Goal: Information Seeking & Learning: Learn about a topic

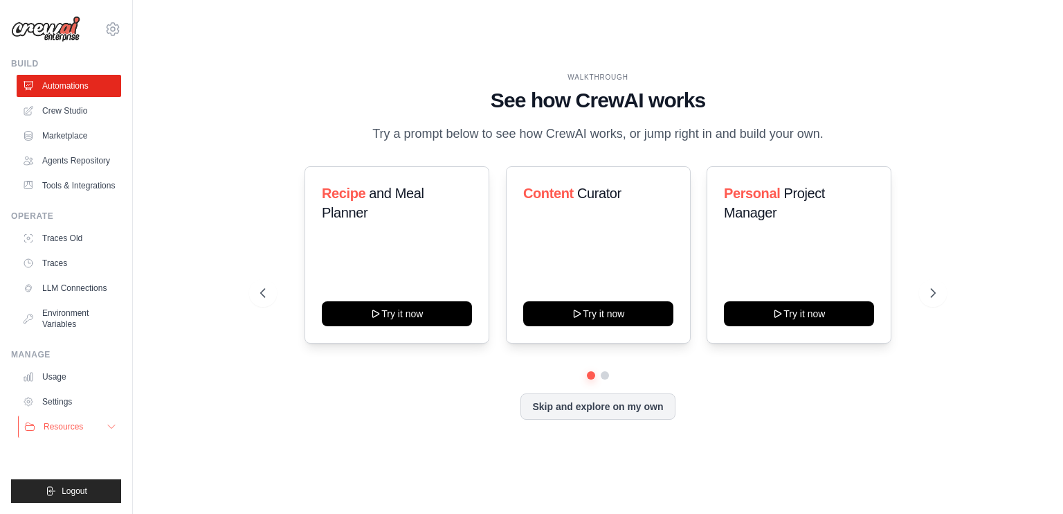
click at [73, 423] on span "Resources" at bounding box center [63, 426] width 39 height 11
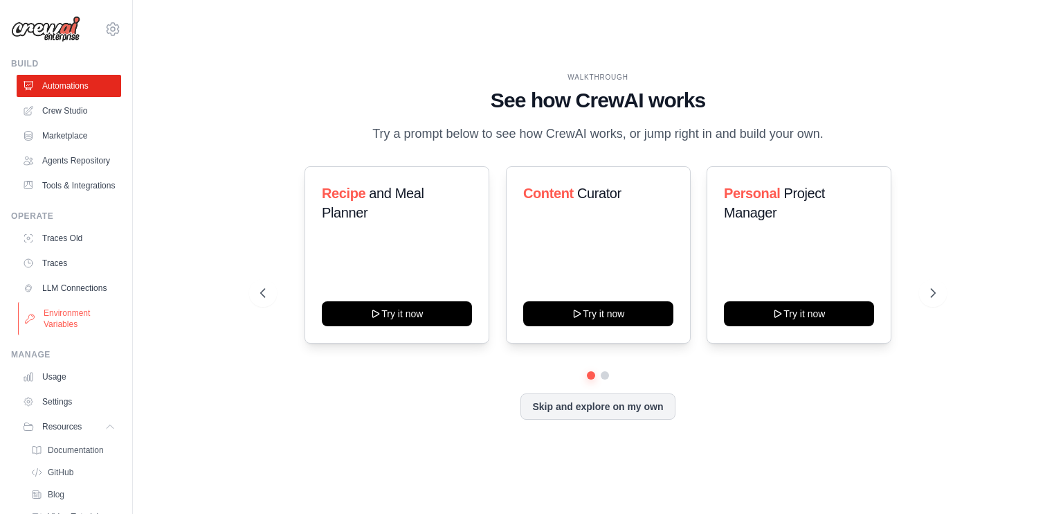
scroll to position [93, 0]
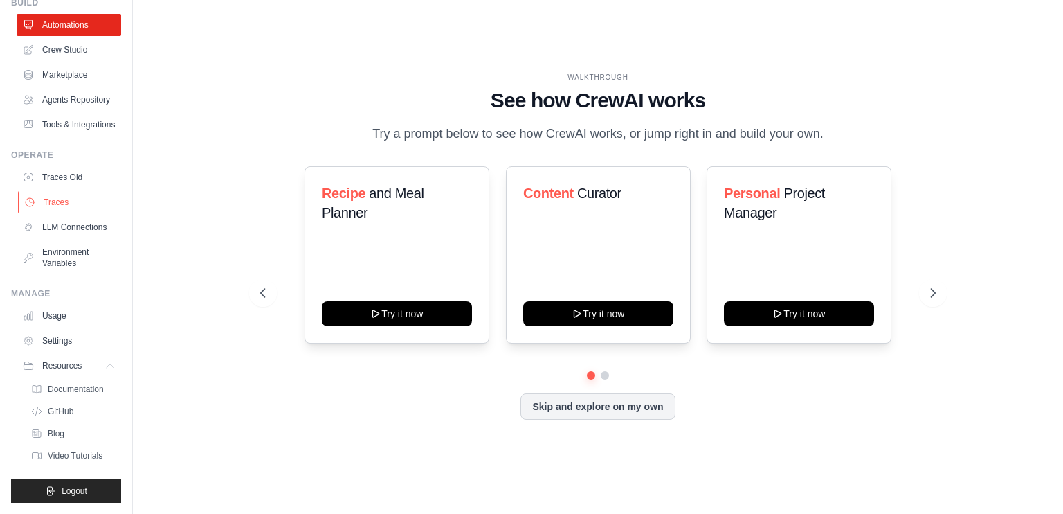
click at [54, 191] on link "Traces" at bounding box center [70, 202] width 105 height 22
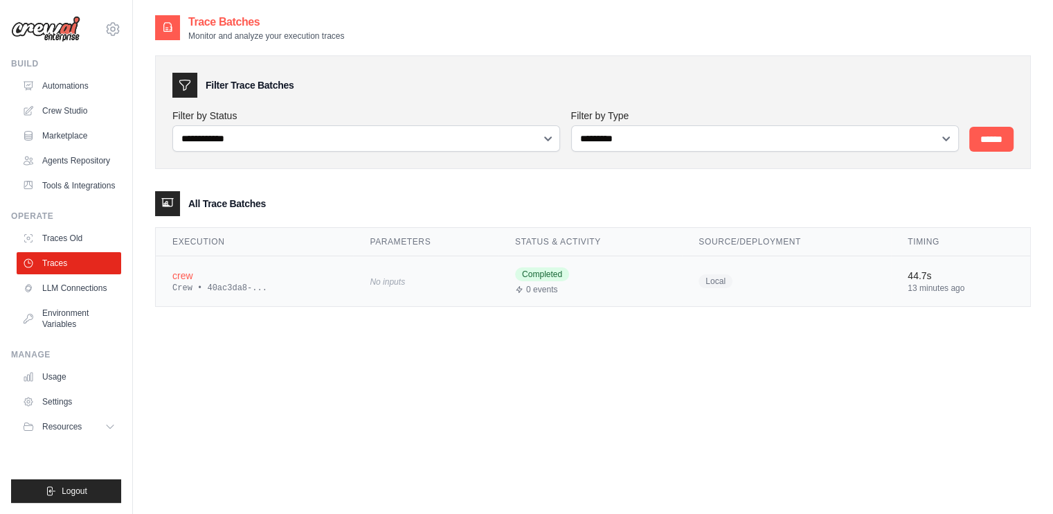
click at [247, 276] on div "crew" at bounding box center [254, 276] width 164 height 14
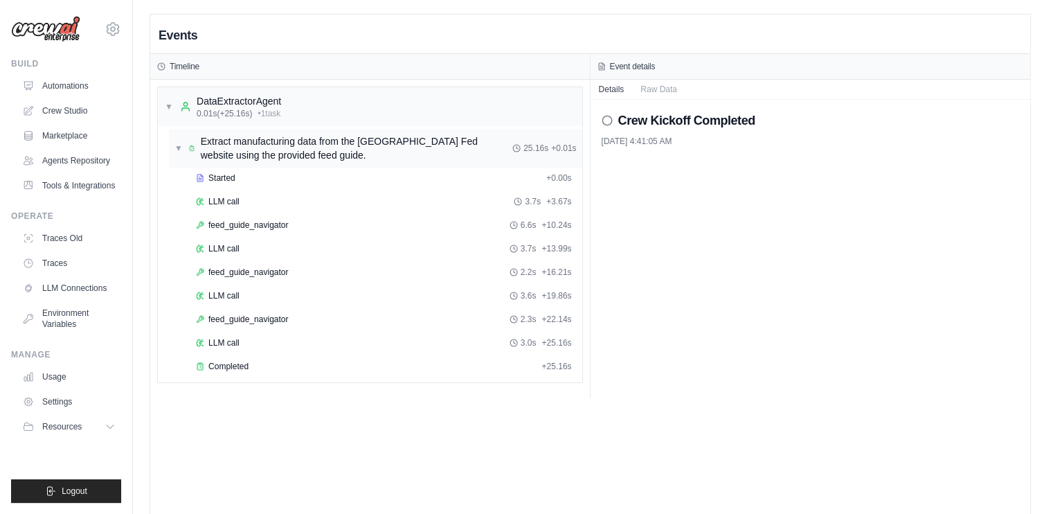
click at [406, 153] on span "Extract manufacturing data from the [GEOGRAPHIC_DATA] Fed website using the pro…" at bounding box center [356, 148] width 311 height 28
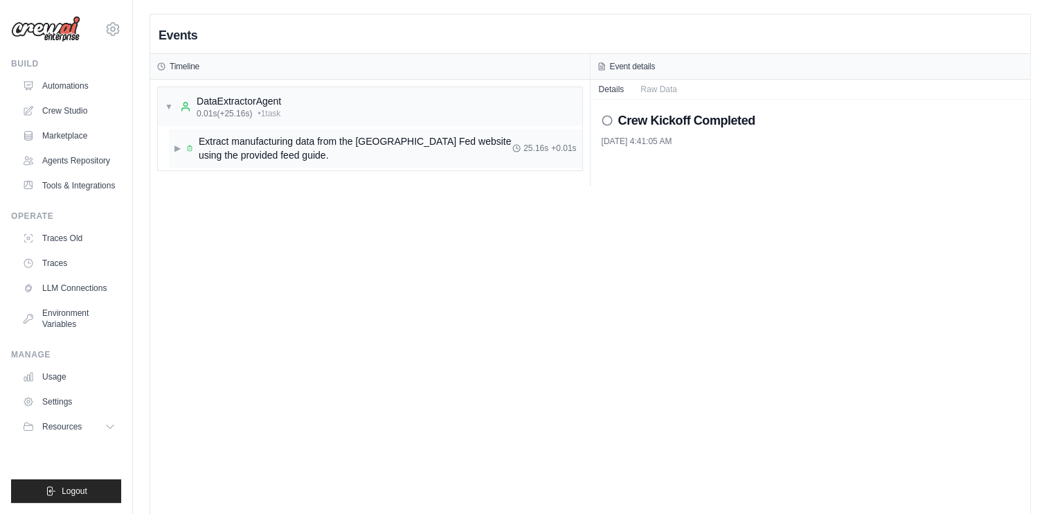
click at [406, 153] on span "Extract manufacturing data from the [GEOGRAPHIC_DATA] Fed website using the pro…" at bounding box center [356, 148] width 314 height 28
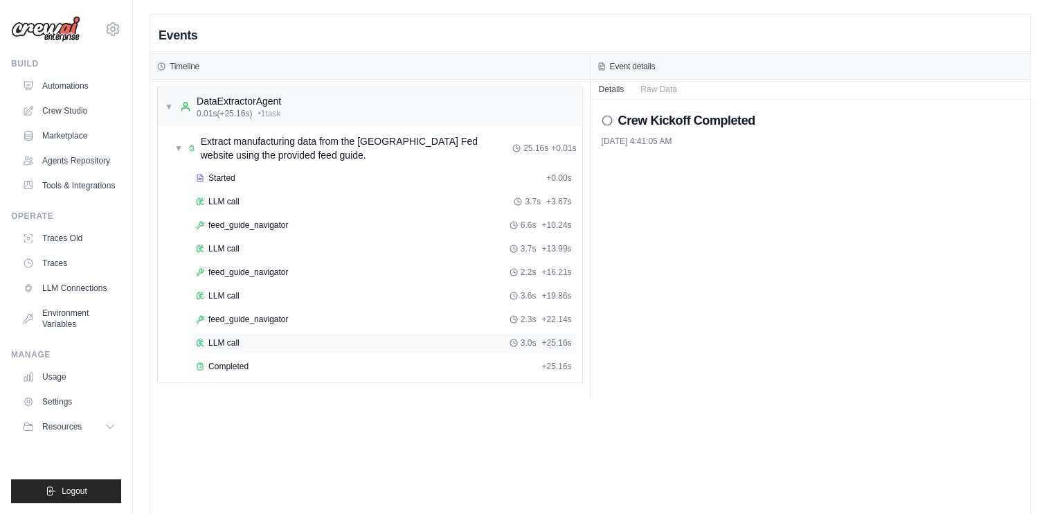
click at [258, 343] on div "LLM call 3.0s + 25.16s" at bounding box center [384, 342] width 376 height 11
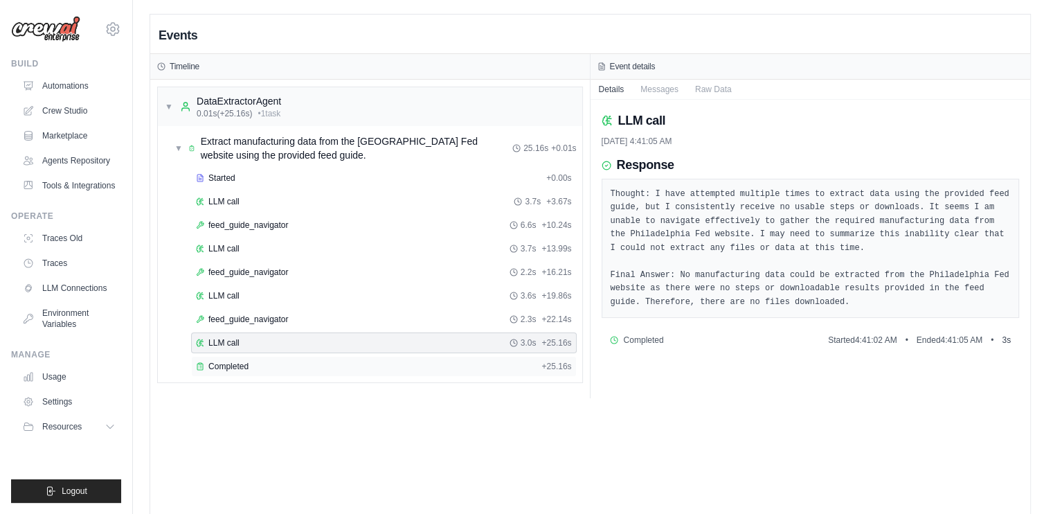
click at [244, 365] on span "Completed" at bounding box center [228, 366] width 40 height 11
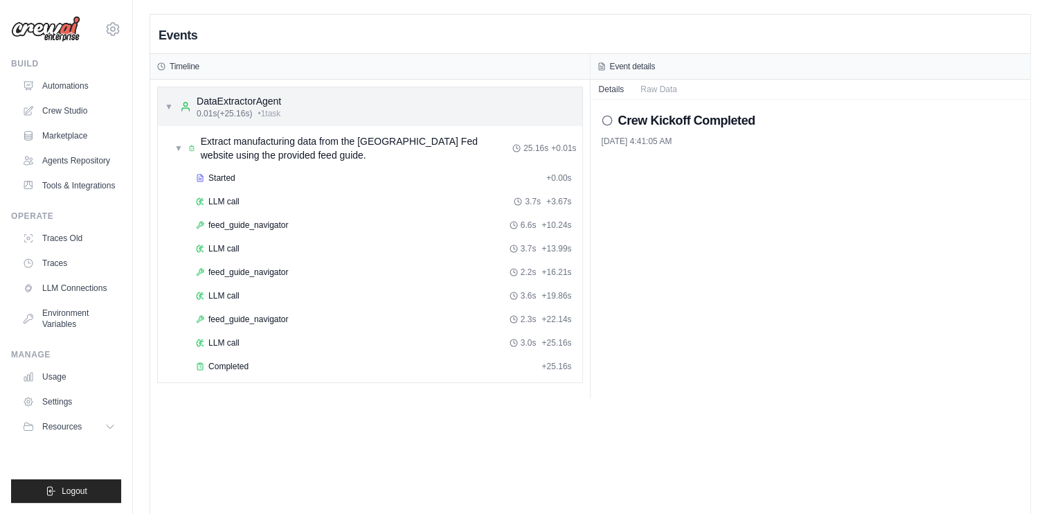
click at [177, 107] on div "▼ DataExtractorAgent 0.01s (+25.16s) • 1 task" at bounding box center [223, 106] width 116 height 25
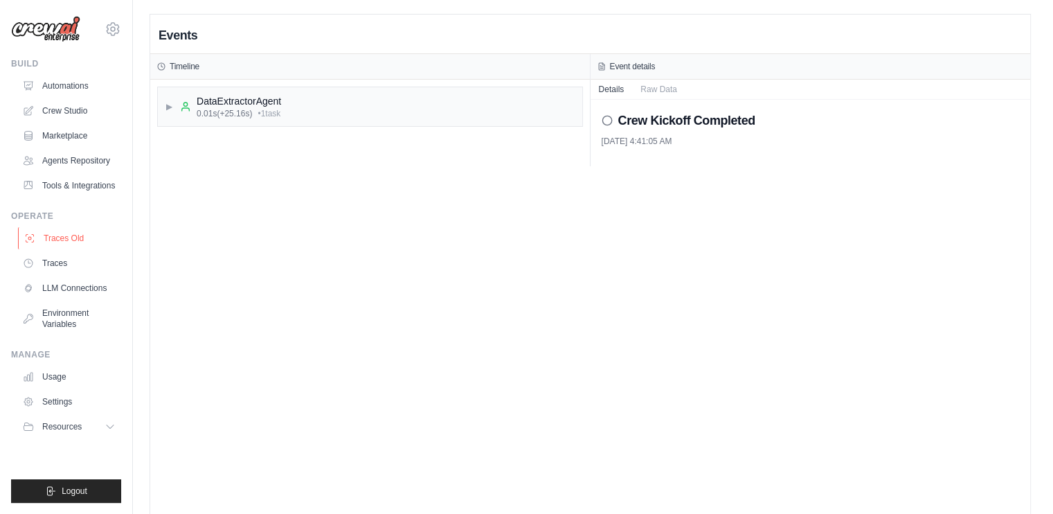
scroll to position [28, 0]
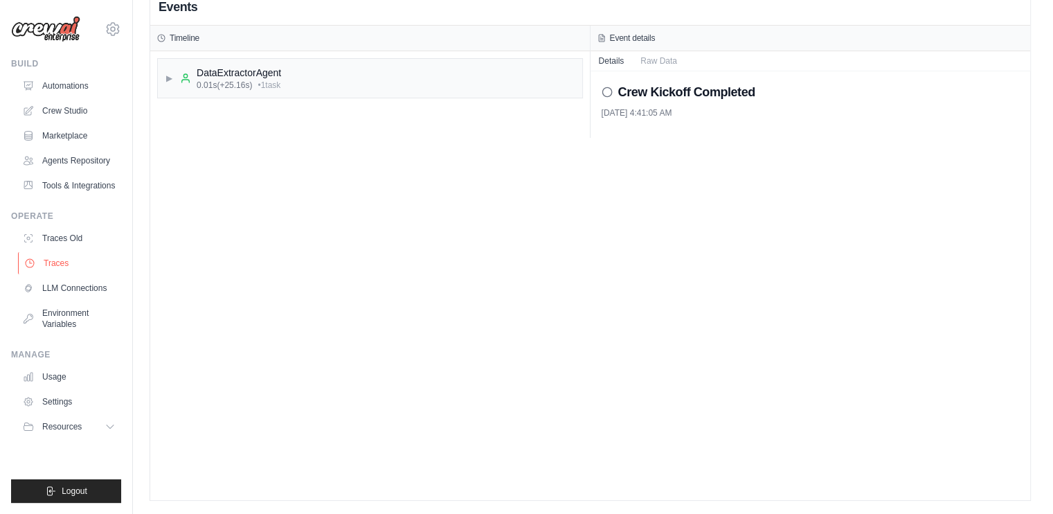
click at [61, 265] on link "Traces" at bounding box center [70, 263] width 105 height 22
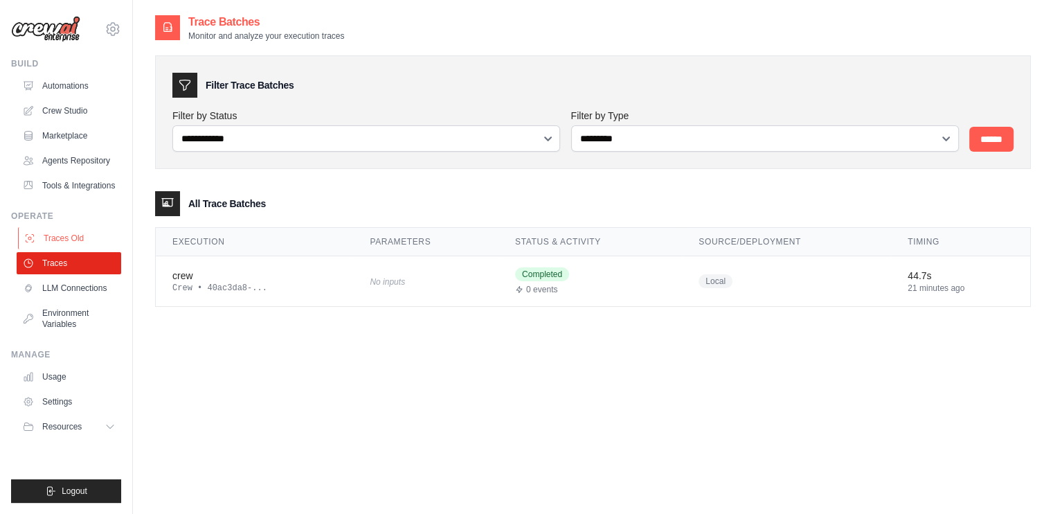
click at [80, 242] on link "Traces Old" at bounding box center [70, 238] width 105 height 22
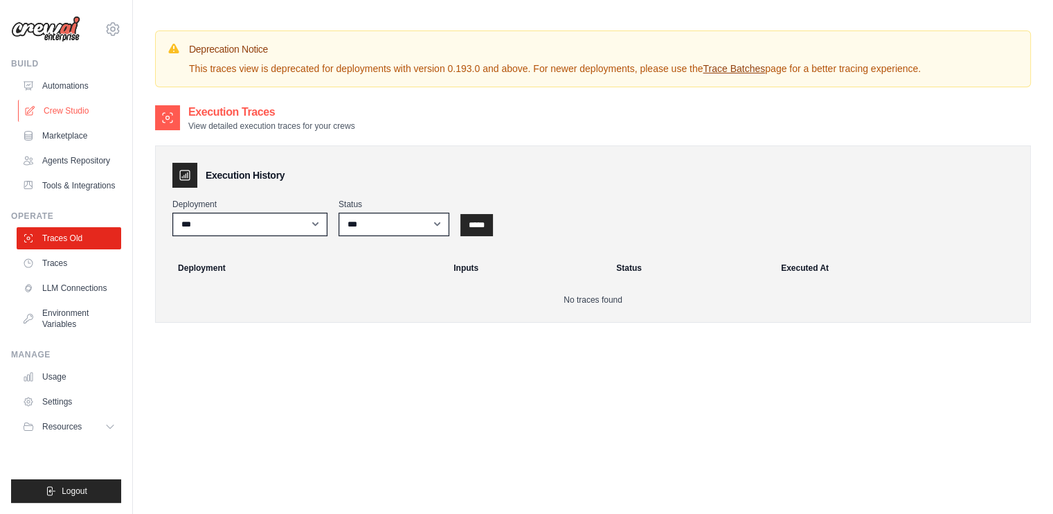
click at [67, 109] on link "Crew Studio" at bounding box center [70, 111] width 105 height 22
